Goal: Check status: Check status

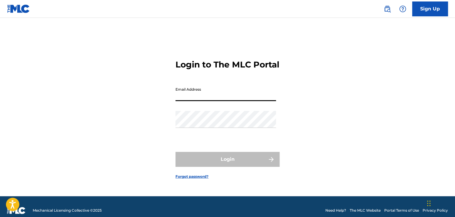
drag, startPoint x: 0, startPoint y: 0, endPoint x: 230, endPoint y: 100, distance: 250.5
click at [230, 100] on input "Email Address" at bounding box center [225, 92] width 100 height 17
type input "[EMAIL_ADDRESS][DOMAIN_NAME]"
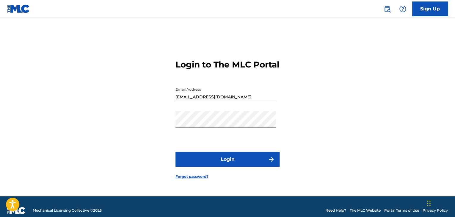
click at [230, 166] on button "Login" at bounding box center [227, 159] width 104 height 15
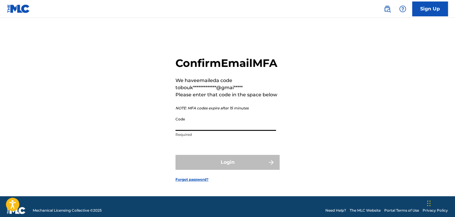
click at [214, 129] on input "Code" at bounding box center [225, 122] width 100 height 17
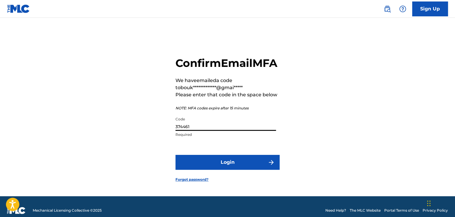
type input "374461"
click at [257, 170] on button "Login" at bounding box center [227, 162] width 104 height 15
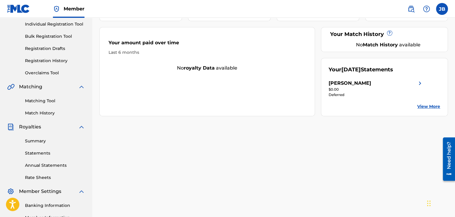
scroll to position [76, 0]
click at [425, 106] on link "View More" at bounding box center [428, 106] width 23 height 6
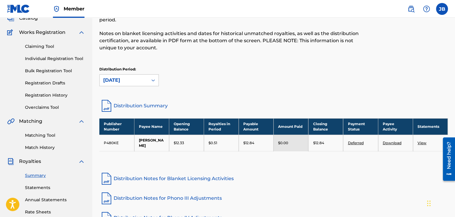
scroll to position [42, 0]
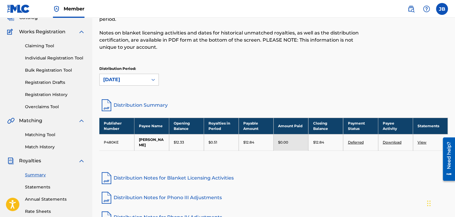
click at [321, 133] on th "Closing Balance" at bounding box center [325, 126] width 35 height 16
click at [328, 135] on td "$12.84" at bounding box center [325, 142] width 35 height 16
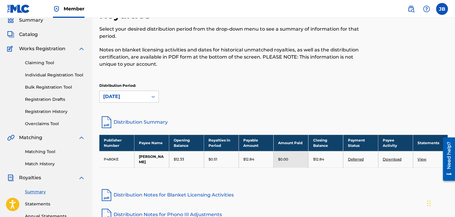
scroll to position [0, 0]
